Goal: Transaction & Acquisition: Obtain resource

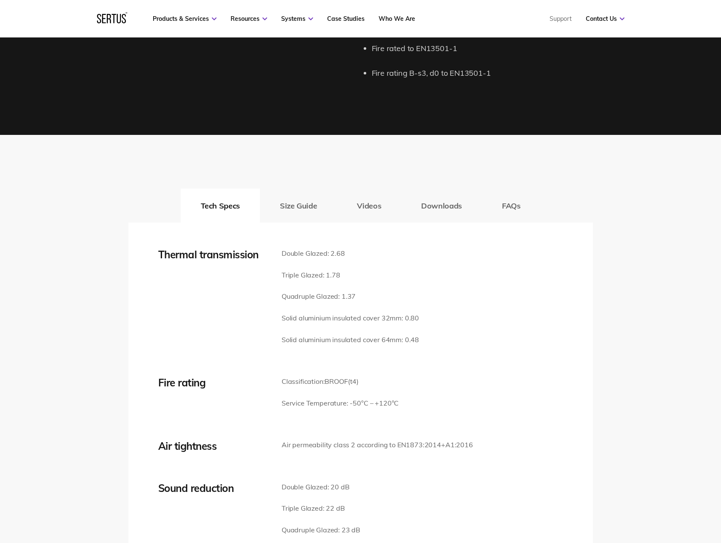
scroll to position [1105, 0]
click at [419, 201] on button "Downloads" at bounding box center [441, 205] width 81 height 34
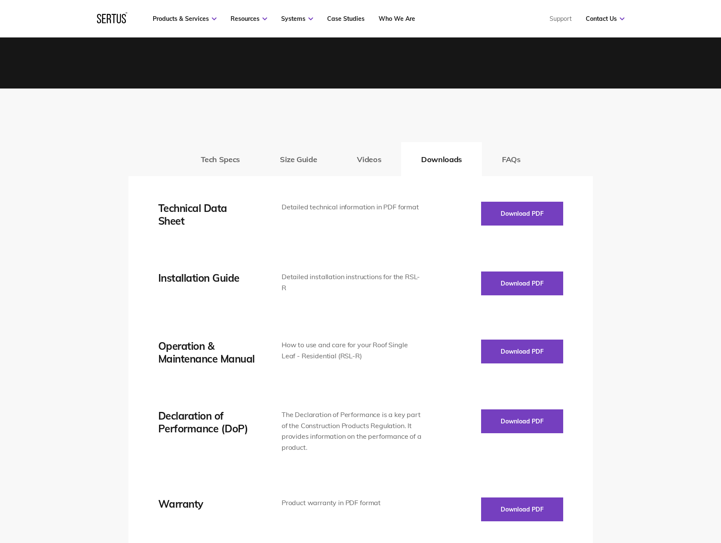
scroll to position [1152, 0]
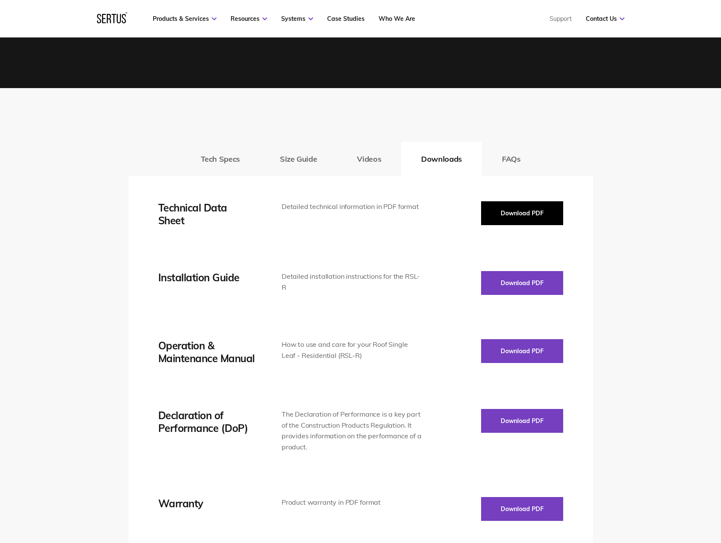
click at [517, 211] on button "Download PDF" at bounding box center [522, 213] width 82 height 24
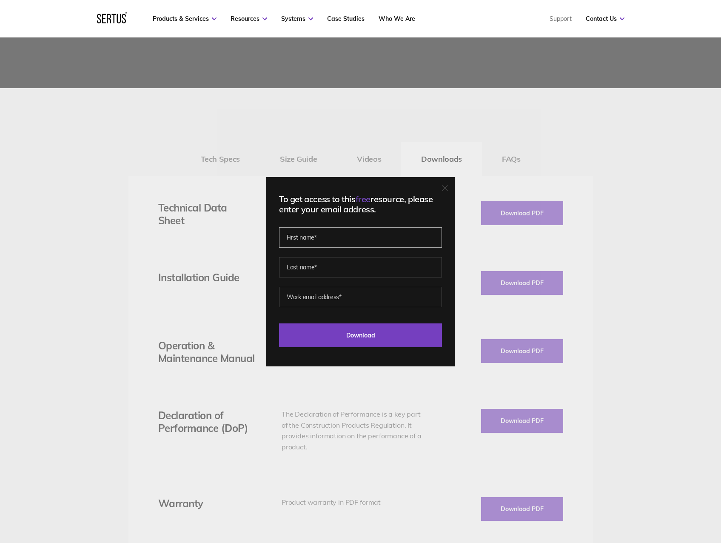
click at [353, 235] on input "text" at bounding box center [360, 237] width 163 height 20
type input "JennaJade"
type input "Buoey"
type input "[PERSON_NAME][EMAIL_ADDRESS][DOMAIN_NAME]"
click at [336, 339] on input "Download" at bounding box center [360, 335] width 163 height 24
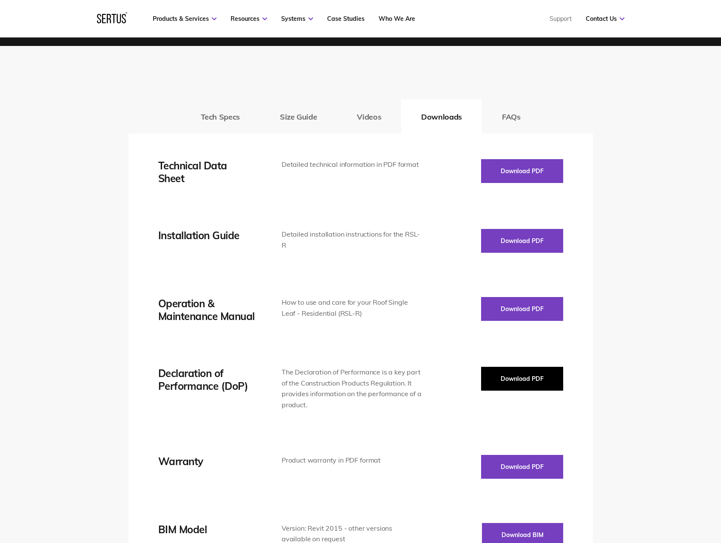
scroll to position [1194, 0]
click at [539, 382] on button "Download PDF" at bounding box center [522, 378] width 82 height 24
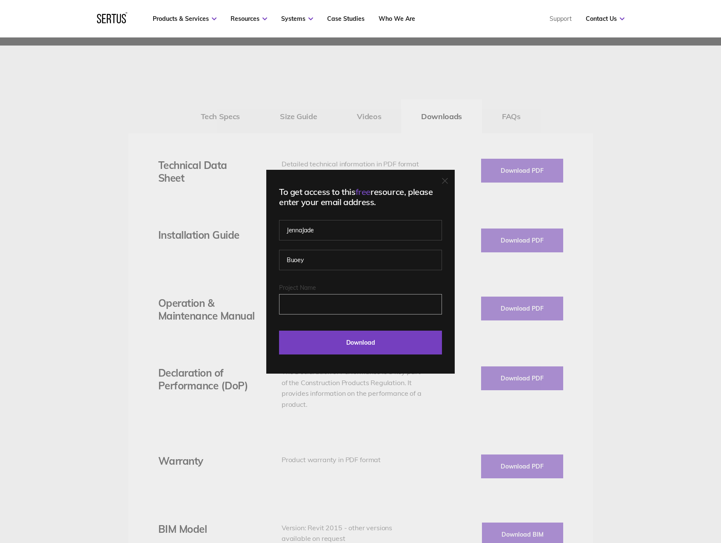
click at [338, 298] on input "Project Name" at bounding box center [360, 304] width 163 height 20
click at [339, 253] on input "Buoey" at bounding box center [360, 260] width 163 height 20
drag, startPoint x: 313, startPoint y: 254, endPoint x: 271, endPoint y: 250, distance: 42.3
click at [271, 250] on div "To get access to this free resource, please enter your email address. JennaJade…" at bounding box center [360, 272] width 188 height 204
drag, startPoint x: 346, startPoint y: 234, endPoint x: 279, endPoint y: 227, distance: 67.6
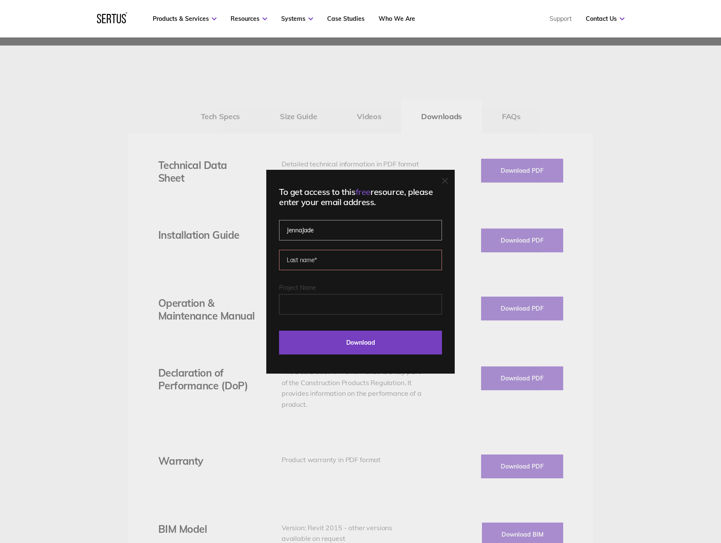
click at [279, 227] on div "To get access to this free resource, please enter your email address. JennaJade…" at bounding box center [360, 272] width 188 height 204
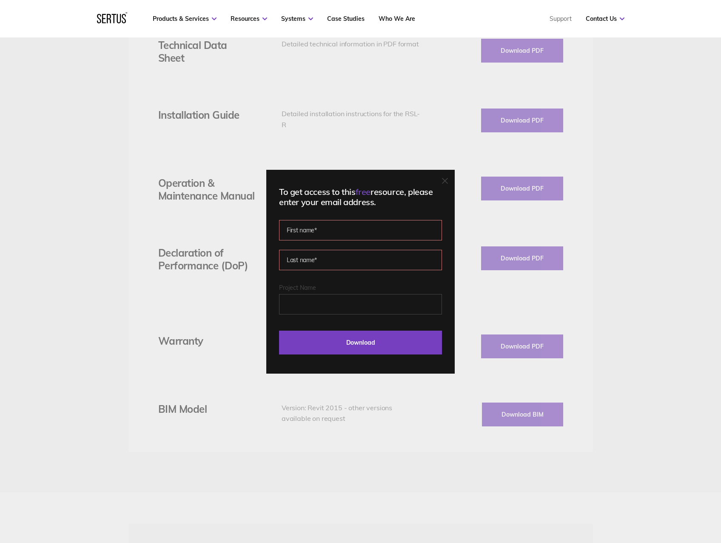
scroll to position [1322, 0]
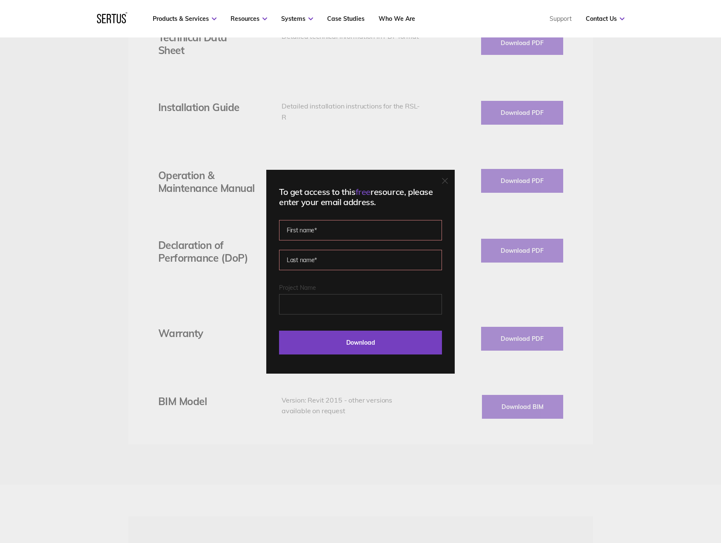
click at [359, 231] on input "text" at bounding box center [360, 230] width 163 height 20
click at [453, 179] on div "To get access to this free resource, please enter your email address. Please co…" at bounding box center [360, 272] width 188 height 204
click at [448, 180] on icon at bounding box center [445, 181] width 6 height 6
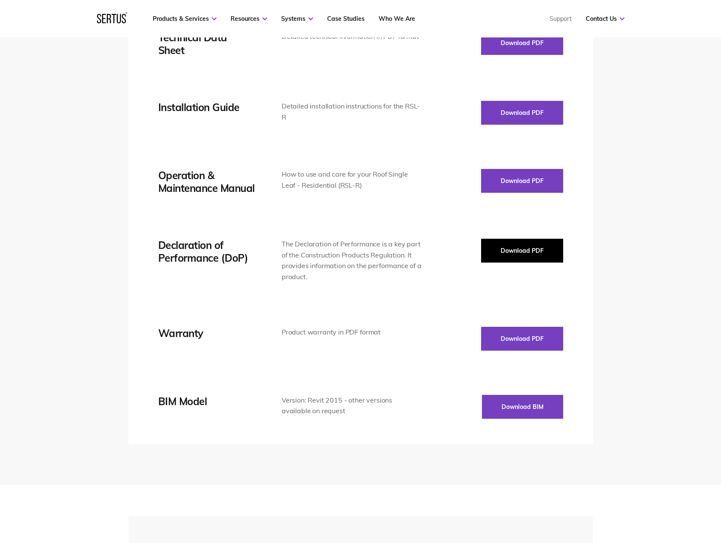
click at [487, 251] on button "Download PDF" at bounding box center [522, 251] width 82 height 24
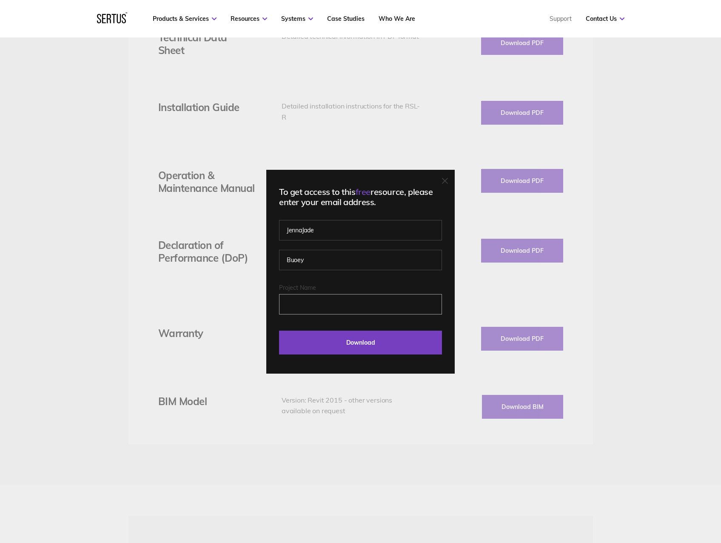
click at [322, 309] on input "Project Name" at bounding box center [360, 304] width 163 height 20
click at [365, 195] on span "free" at bounding box center [363, 191] width 15 height 11
click at [330, 302] on input "Project Name" at bounding box center [360, 304] width 163 height 20
click at [453, 178] on div "To get access to this free resource, please enter your email address. JennaJade…" at bounding box center [360, 272] width 188 height 204
click at [448, 180] on icon at bounding box center [445, 181] width 6 height 6
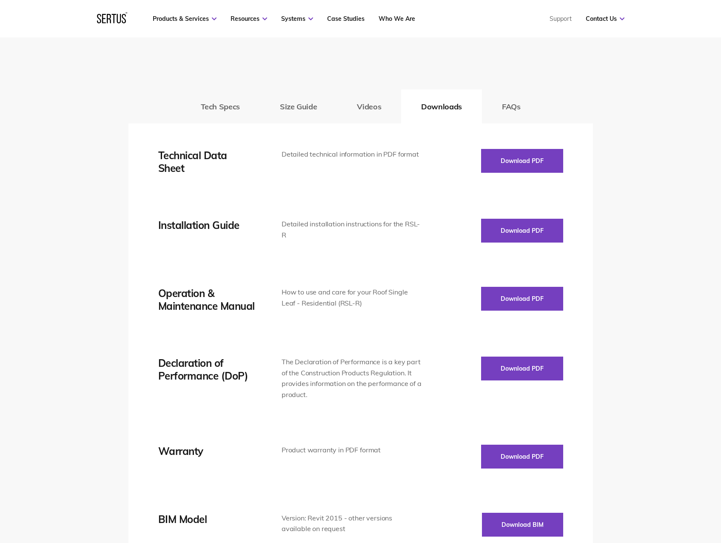
scroll to position [1194, 0]
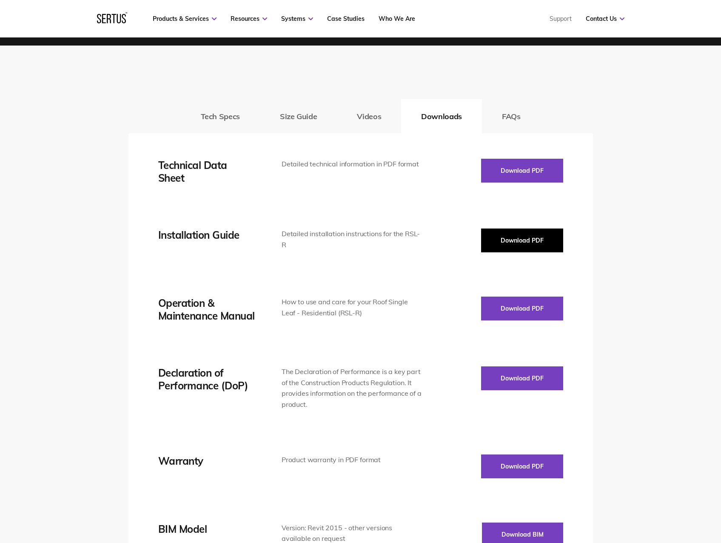
click at [506, 241] on button "Download PDF" at bounding box center [522, 240] width 82 height 24
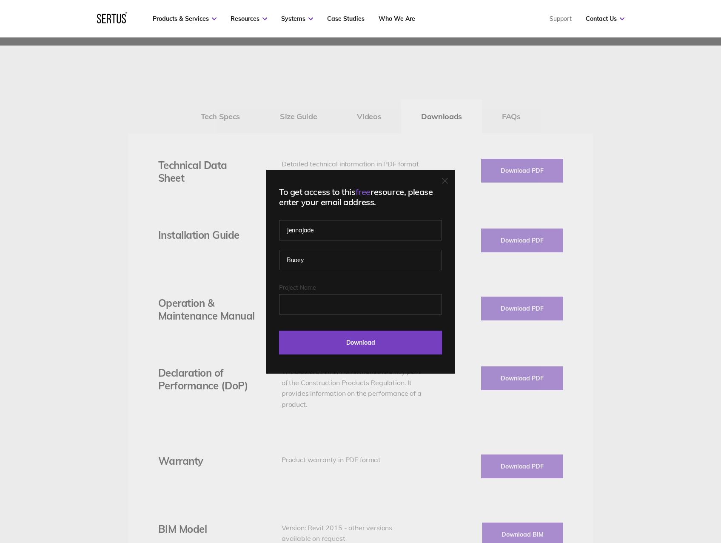
click at [448, 178] on icon at bounding box center [445, 181] width 6 height 6
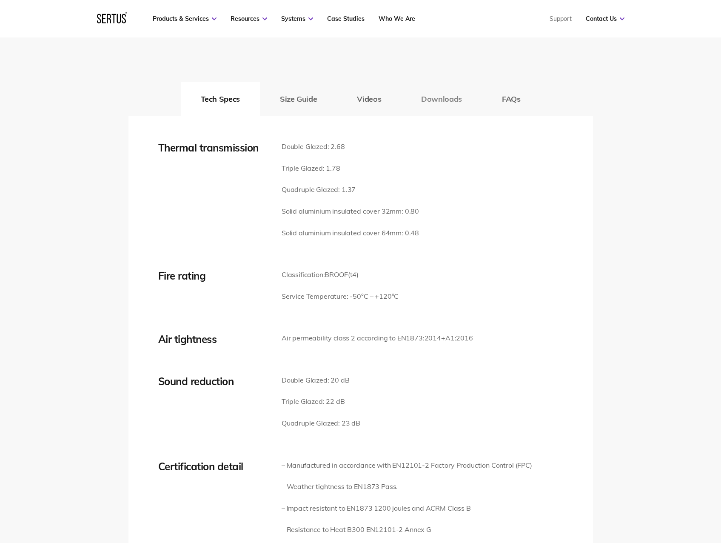
scroll to position [1148, 0]
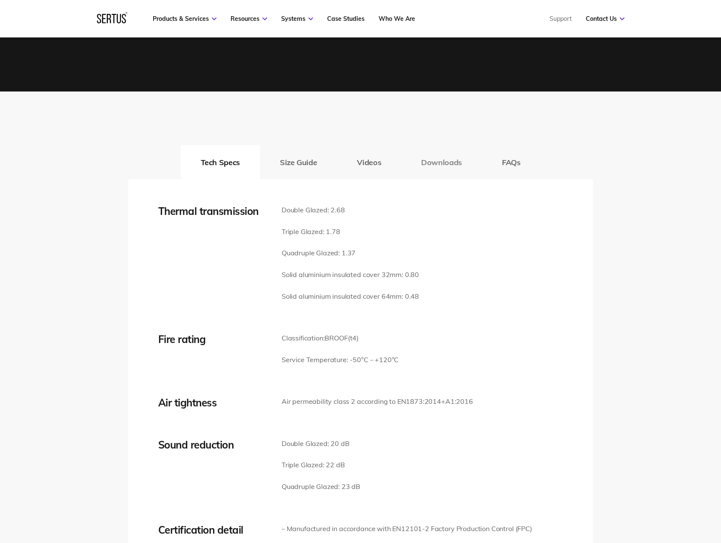
click at [427, 160] on button "Downloads" at bounding box center [441, 162] width 81 height 34
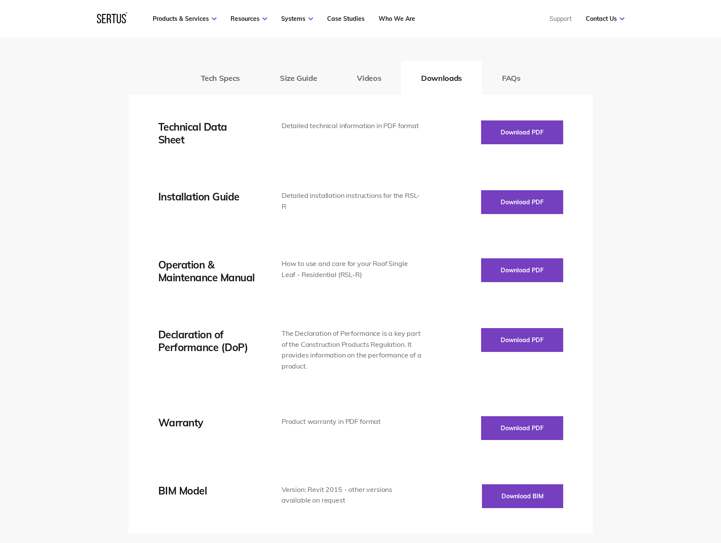
scroll to position [1233, 0]
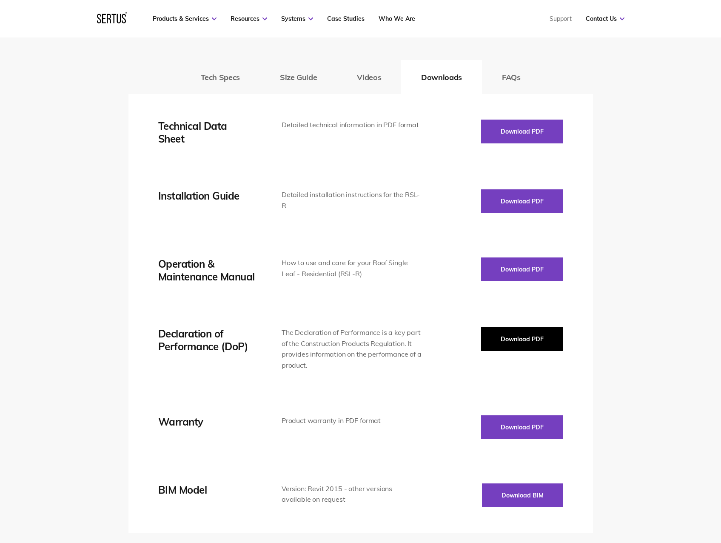
click at [525, 346] on button "Download PDF" at bounding box center [522, 339] width 82 height 24
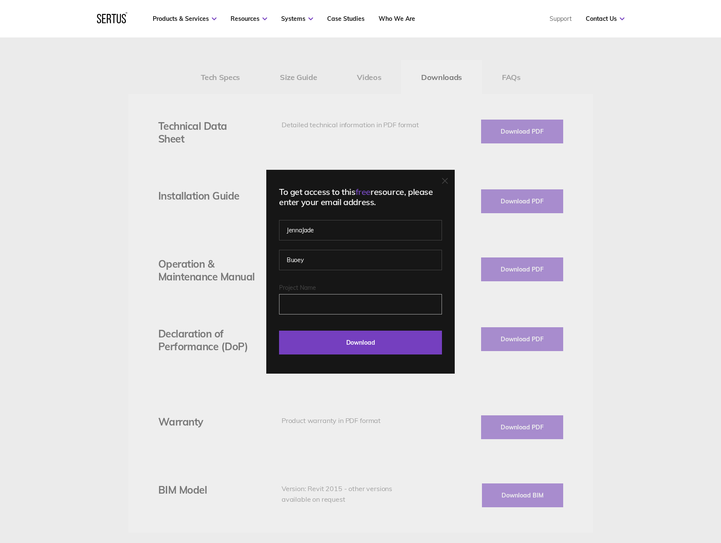
click at [333, 308] on input "Project Name" at bounding box center [360, 304] width 163 height 20
click at [372, 347] on input "Download" at bounding box center [360, 342] width 163 height 24
